Goal: Task Accomplishment & Management: Complete application form

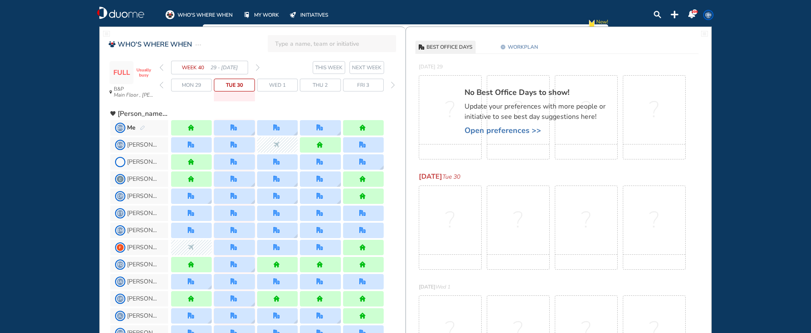
click at [140, 127] on img "pen-edit" at bounding box center [142, 128] width 5 height 6
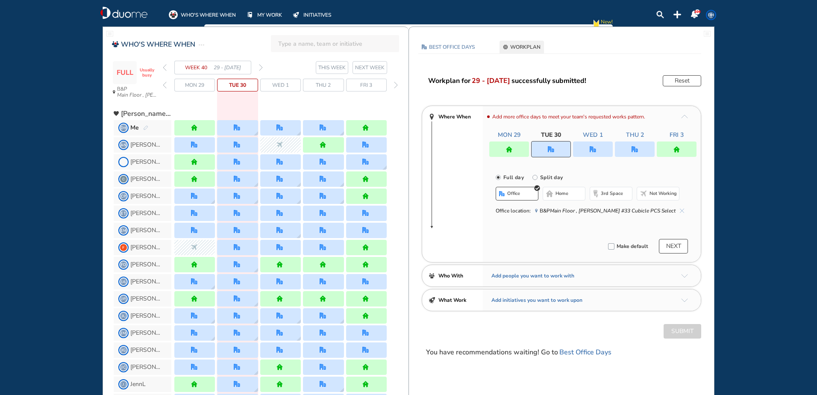
click at [550, 151] on img "office" at bounding box center [551, 149] width 6 height 6
click at [553, 194] on button "home" at bounding box center [564, 194] width 43 height 14
click at [677, 151] on img "home" at bounding box center [677, 149] width 6 height 6
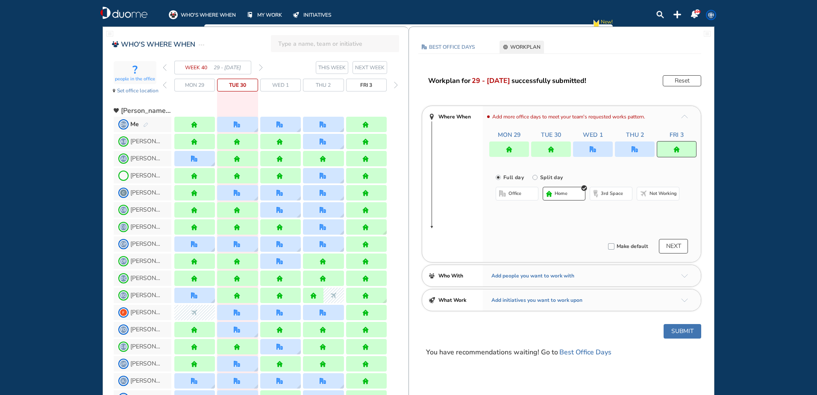
click at [546, 178] on input "Split day" at bounding box center [541, 182] width 17 height 17
radio input "true"
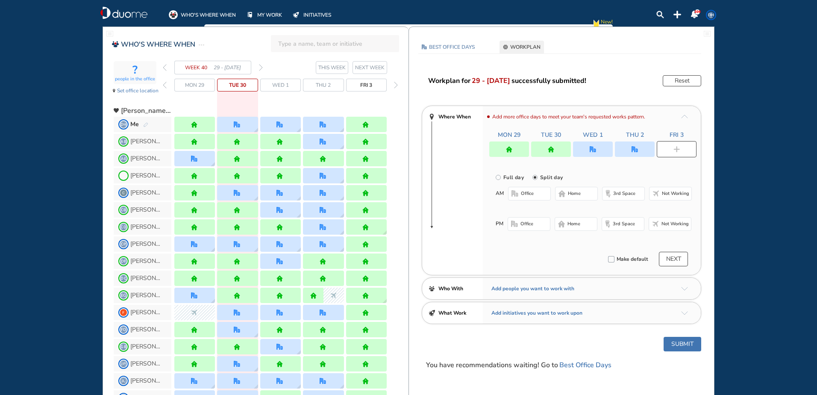
click at [521, 193] on button "office" at bounding box center [529, 194] width 43 height 14
click at [568, 194] on button "home" at bounding box center [576, 194] width 43 height 14
click at [658, 222] on img "nonworking-bdbdbd" at bounding box center [655, 224] width 7 height 7
click at [681, 333] on button "Submit" at bounding box center [683, 344] width 38 height 15
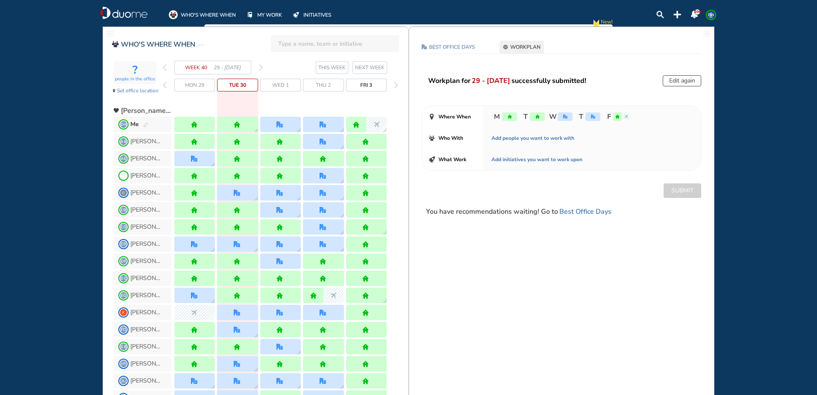
click at [712, 15] on span "DH" at bounding box center [711, 15] width 7 height 7
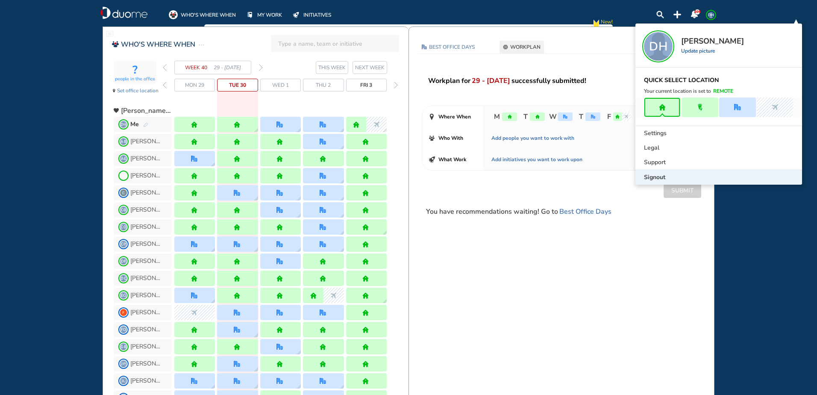
click at [658, 177] on span "Signout" at bounding box center [654, 177] width 21 height 9
